Goal: Task Accomplishment & Management: Manage account settings

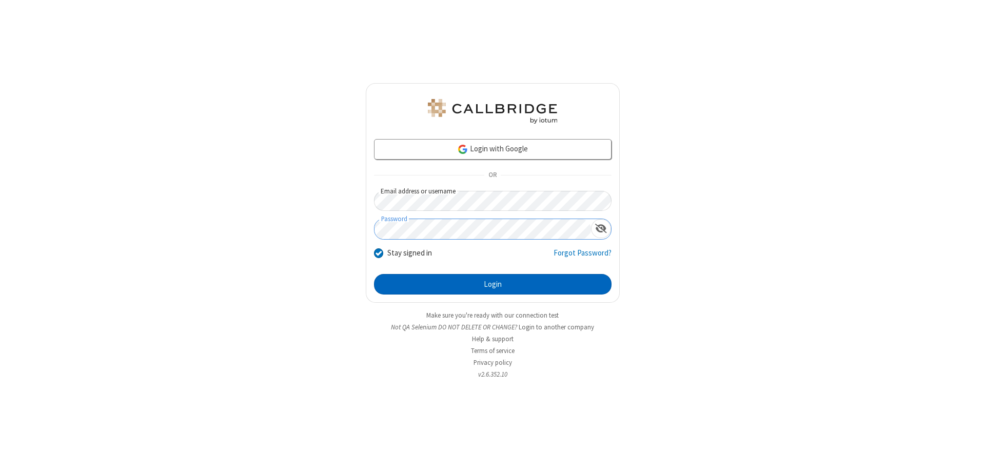
click at [492, 284] on button "Login" at bounding box center [492, 284] width 237 height 21
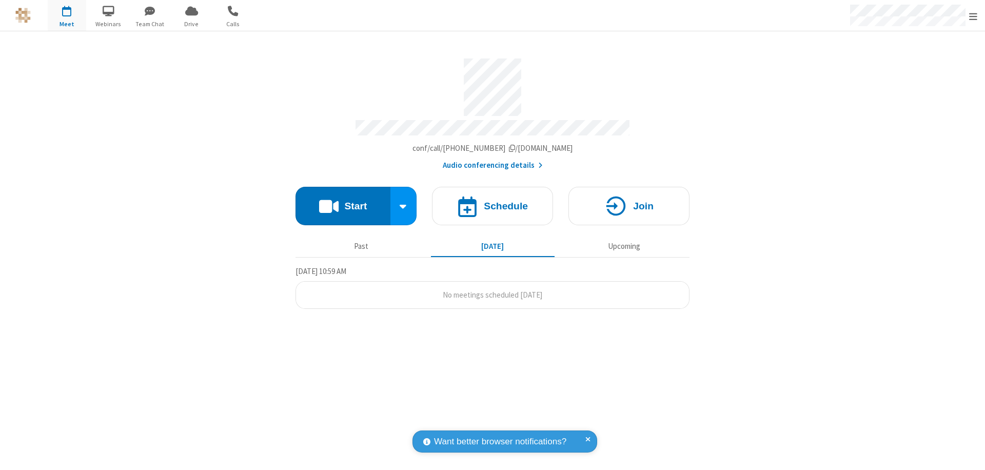
click at [973, 16] on span "Open menu" at bounding box center [973, 16] width 8 height 10
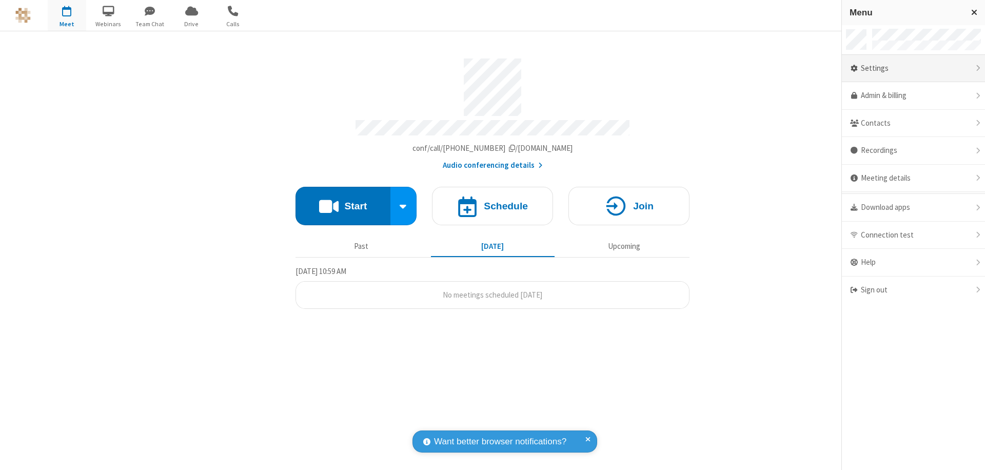
click at [913, 68] on div "Settings" at bounding box center [913, 69] width 143 height 28
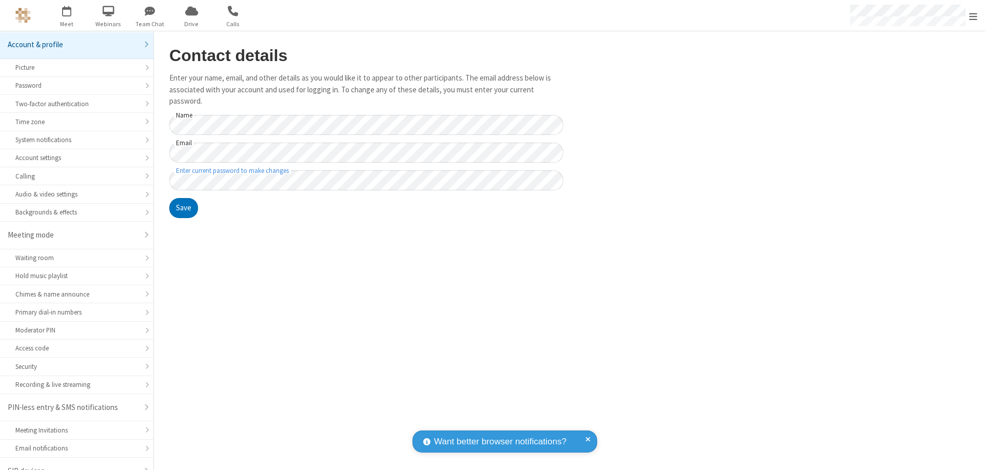
scroll to position [14, 0]
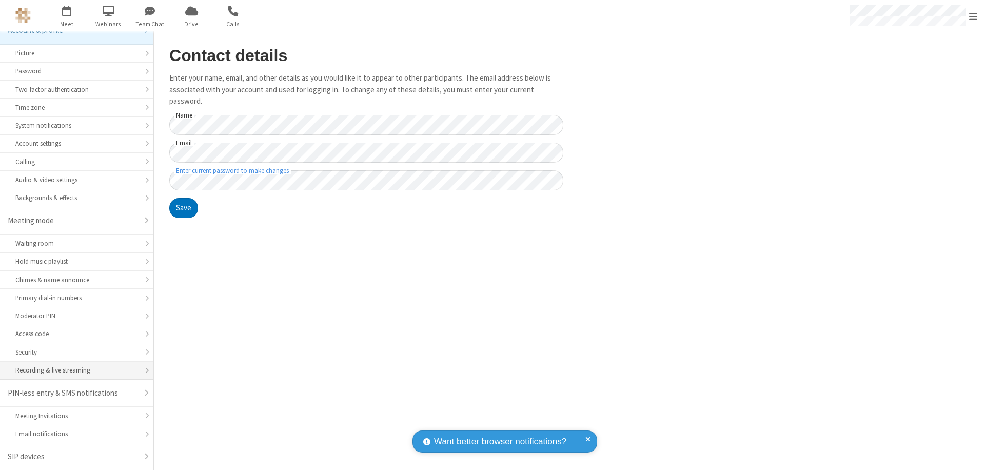
click at [73, 370] on div "Recording & live streaming" at bounding box center [76, 370] width 123 height 10
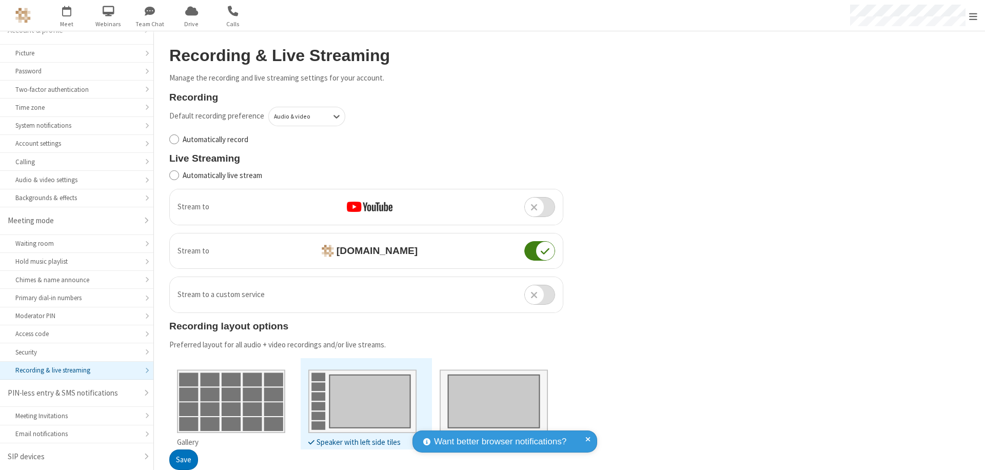
click at [174, 139] on input "Automatically record" at bounding box center [174, 139] width 10 height 11
checkbox input "true"
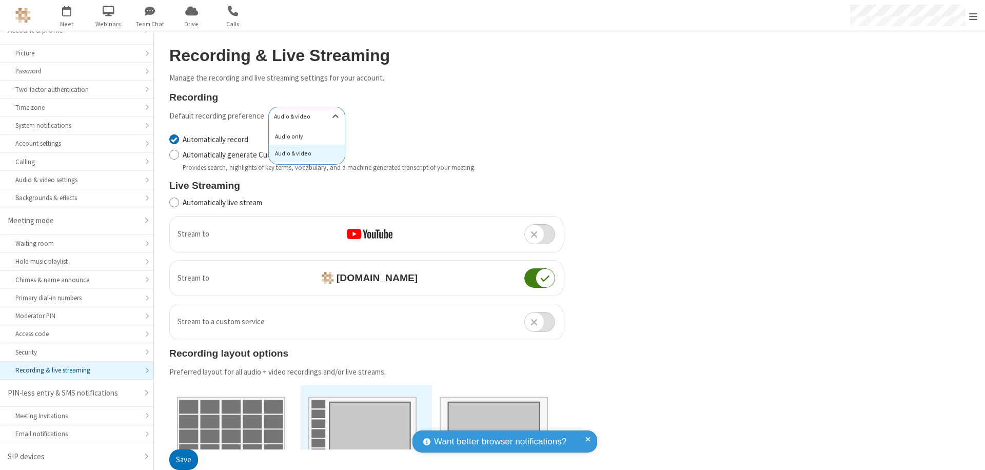
click at [303, 136] on div "Audio only" at bounding box center [307, 136] width 76 height 17
click at [183, 460] on button "Save" at bounding box center [183, 460] width 29 height 21
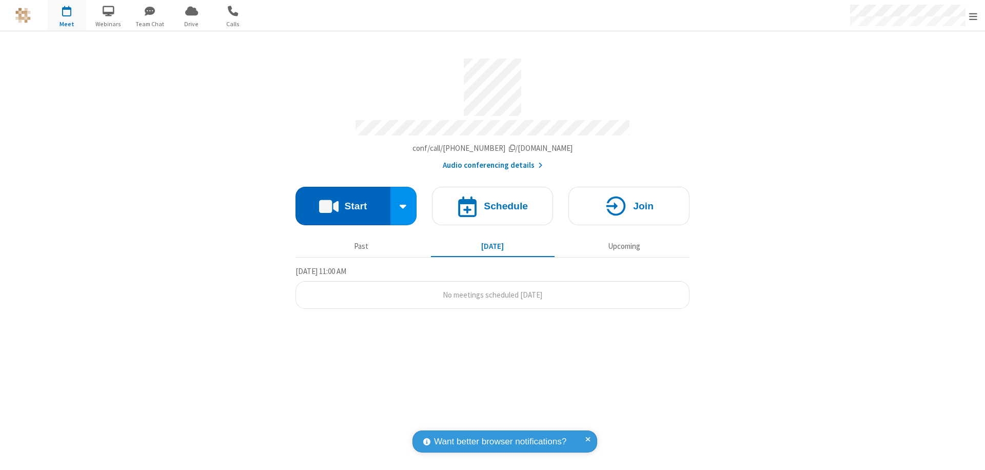
click at [343, 201] on button "Start" at bounding box center [342, 206] width 95 height 38
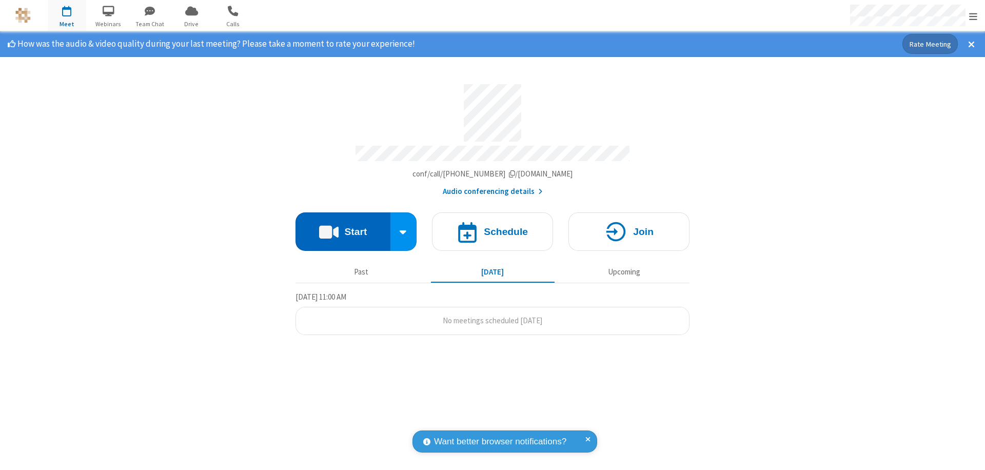
click at [973, 16] on span "Open menu" at bounding box center [973, 16] width 8 height 10
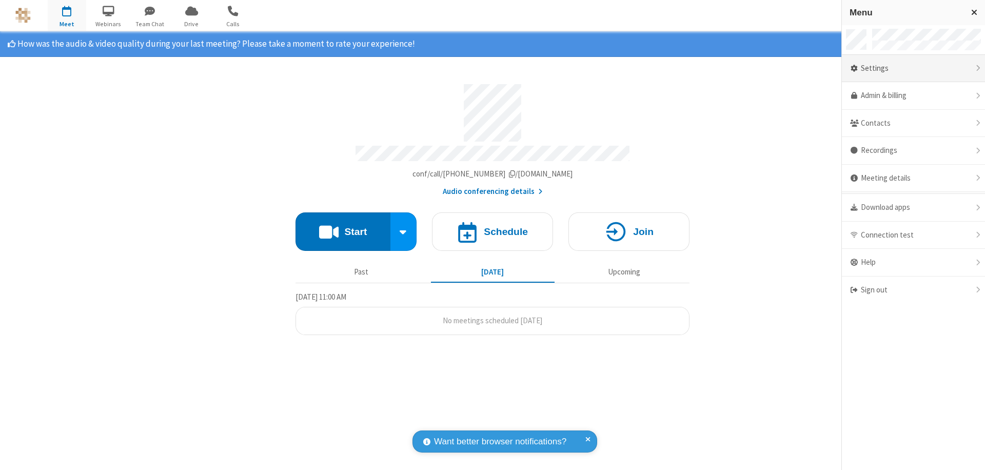
click at [913, 68] on div "Settings" at bounding box center [913, 69] width 143 height 28
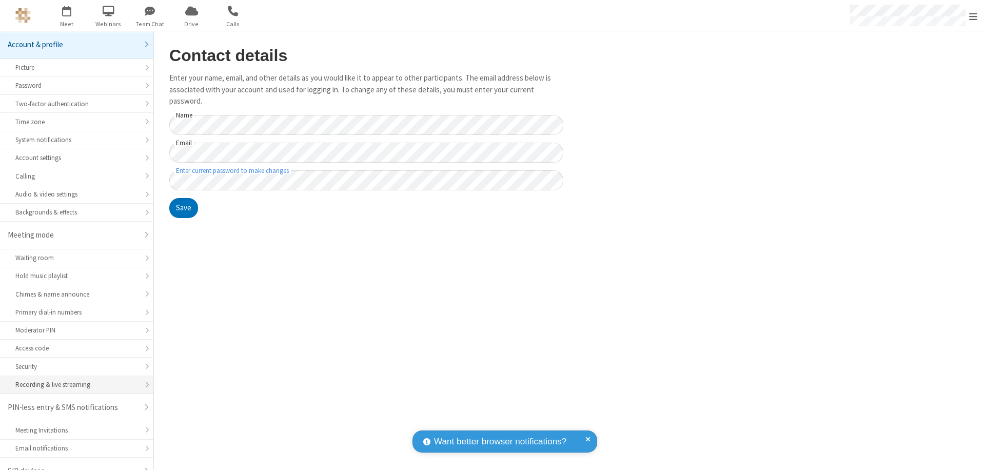
click at [73, 380] on div "Recording & live streaming" at bounding box center [76, 385] width 123 height 10
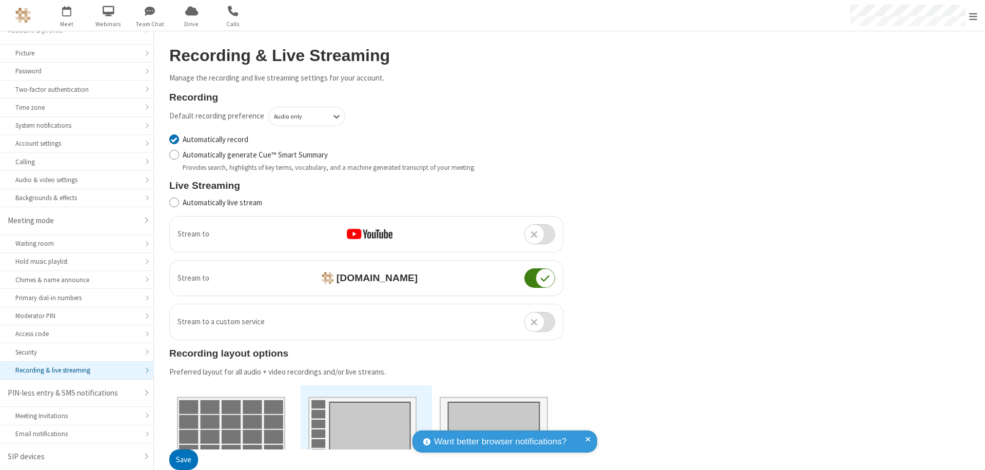
click at [174, 139] on input "Automatically record" at bounding box center [174, 139] width 10 height 11
checkbox input "false"
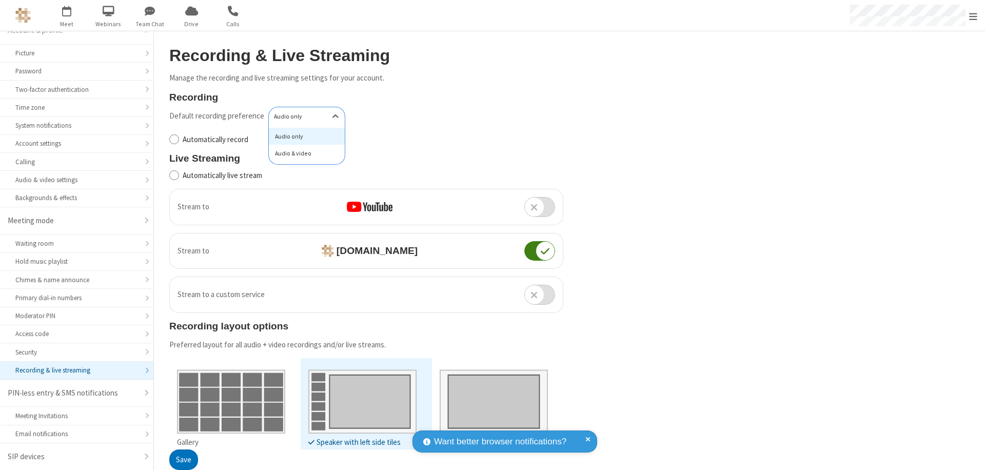
click at [303, 153] on div "Audio & video" at bounding box center [307, 153] width 76 height 17
click at [183, 460] on button "Save" at bounding box center [183, 460] width 29 height 21
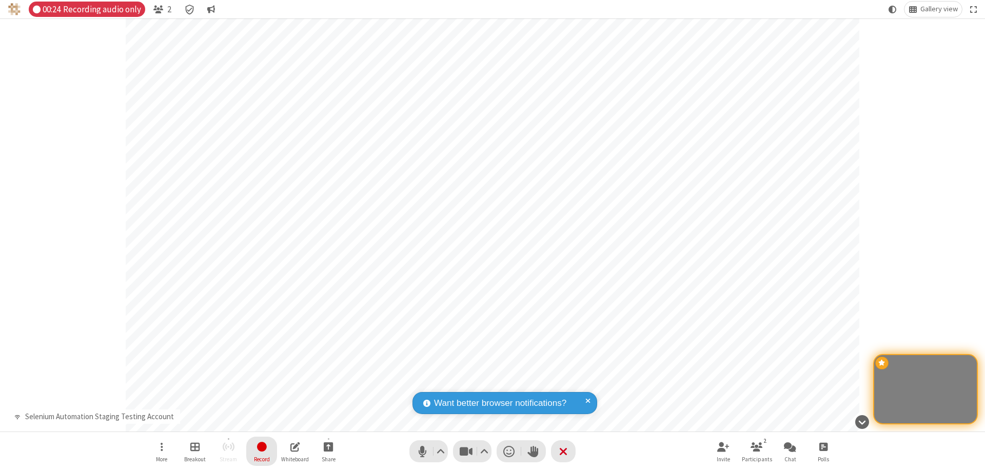
click at [262, 451] on span "Stop recording" at bounding box center [261, 446] width 12 height 13
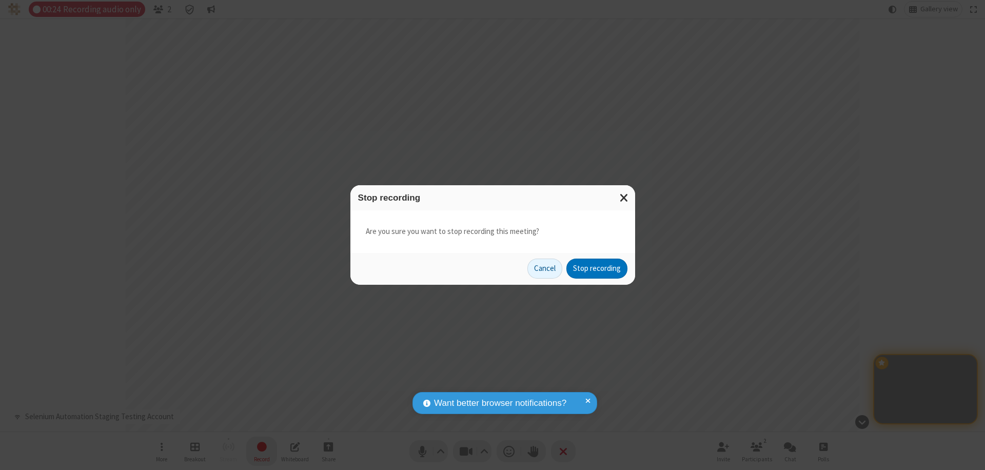
click at [597, 268] on button "Stop recording" at bounding box center [596, 269] width 61 height 21
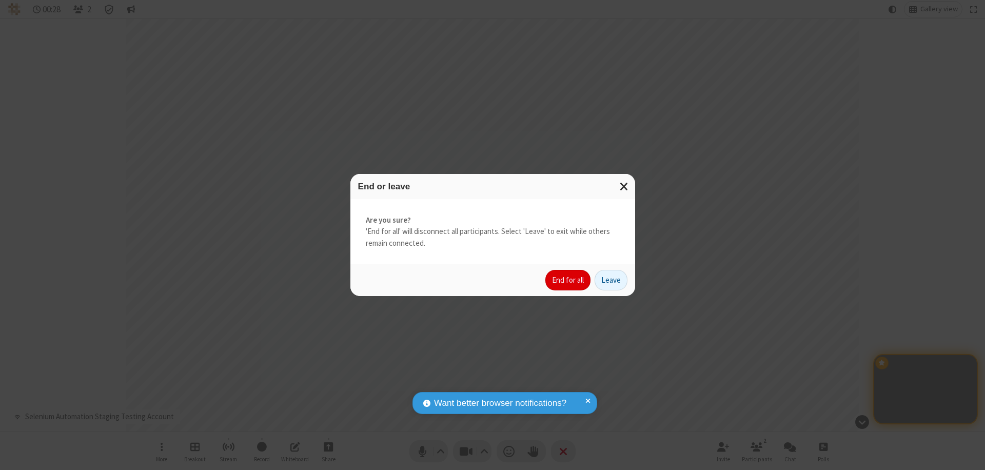
click at [568, 280] on button "End for all" at bounding box center [567, 280] width 45 height 21
